Goal: Task Accomplishment & Management: Use online tool/utility

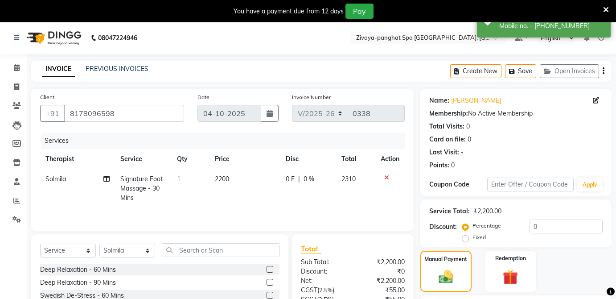
select select "6945"
select select "service"
select select "66042"
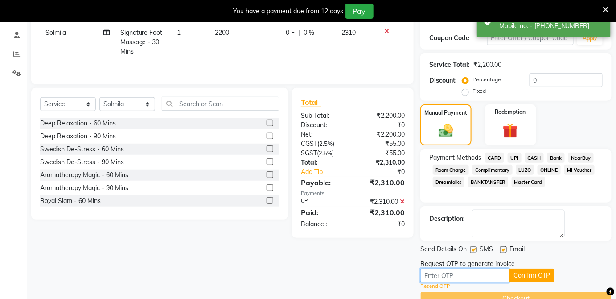
click at [471, 273] on input "text" at bounding box center [464, 275] width 89 height 14
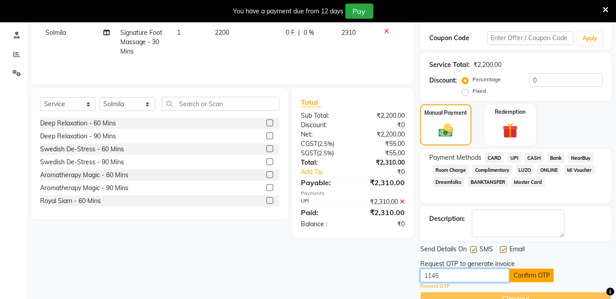
type input "1145"
click at [516, 277] on button "Confirm OTP" at bounding box center [532, 275] width 45 height 14
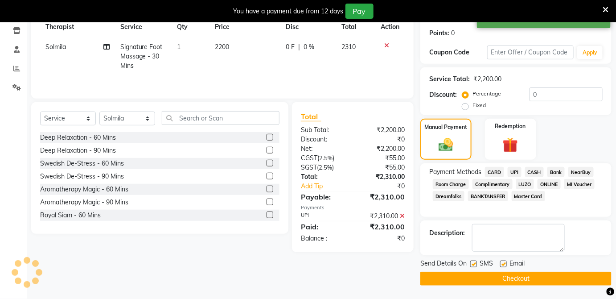
scroll to position [131, 0]
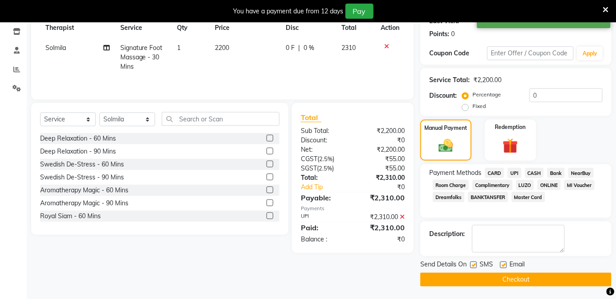
click at [516, 277] on button "Checkout" at bounding box center [515, 279] width 191 height 14
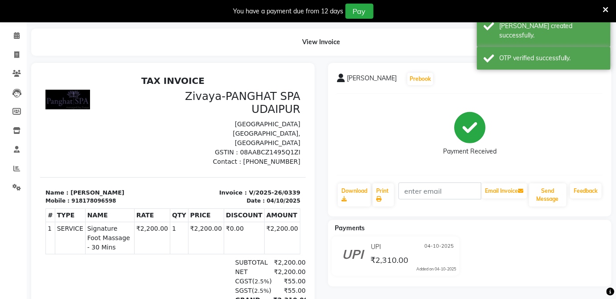
scroll to position [123, 0]
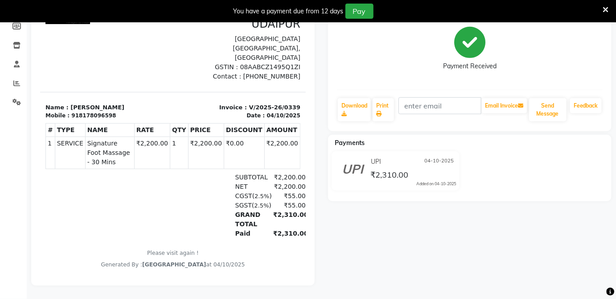
click at [368, 151] on div "UPI [DATE] ₹2,310.00 Added on [DATE]" at bounding box center [395, 170] width 141 height 39
click at [342, 206] on div "[PERSON_NAME] Prebook Payment Received Download Print Email Invoice Send Messag…" at bounding box center [469, 132] width 297 height 308
